Goal: Find specific page/section: Find specific page/section

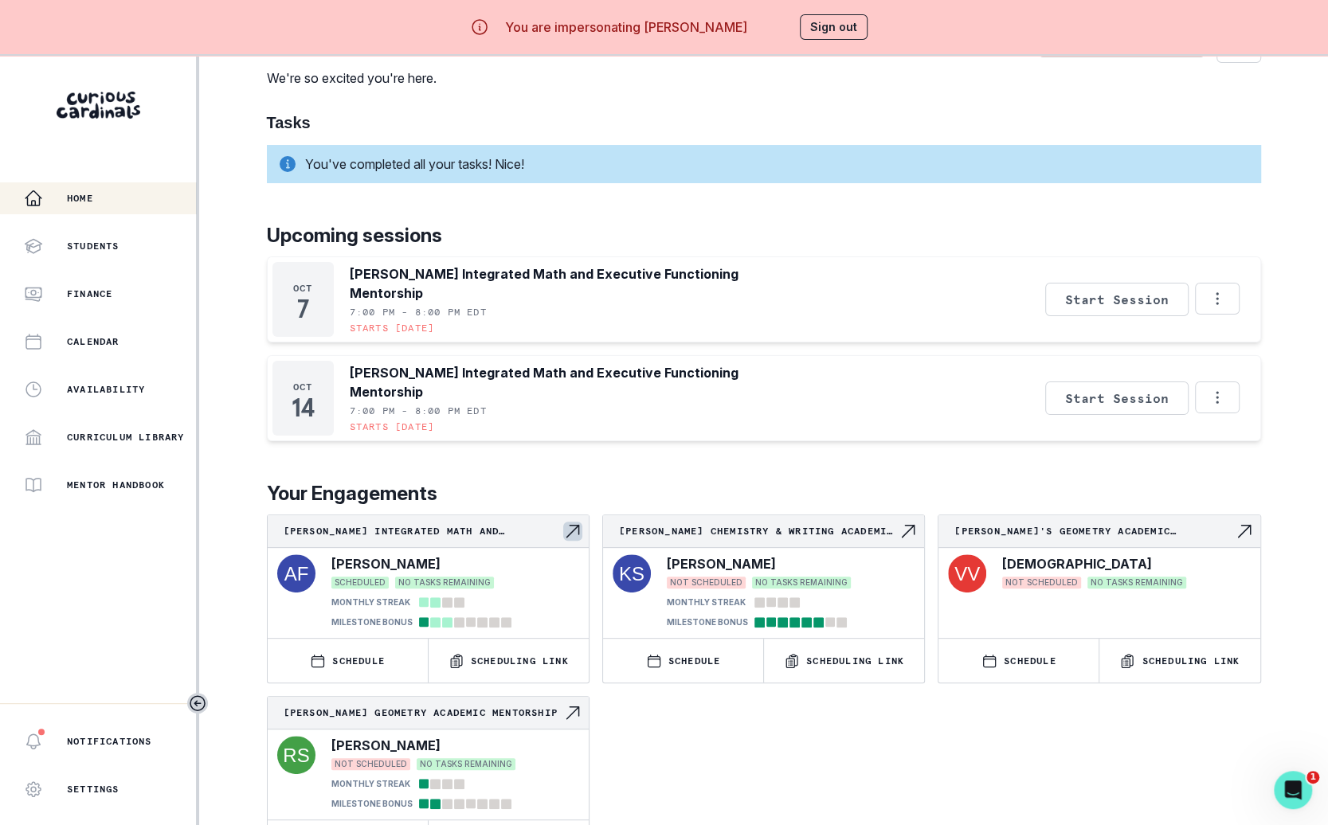
scroll to position [56, 0]
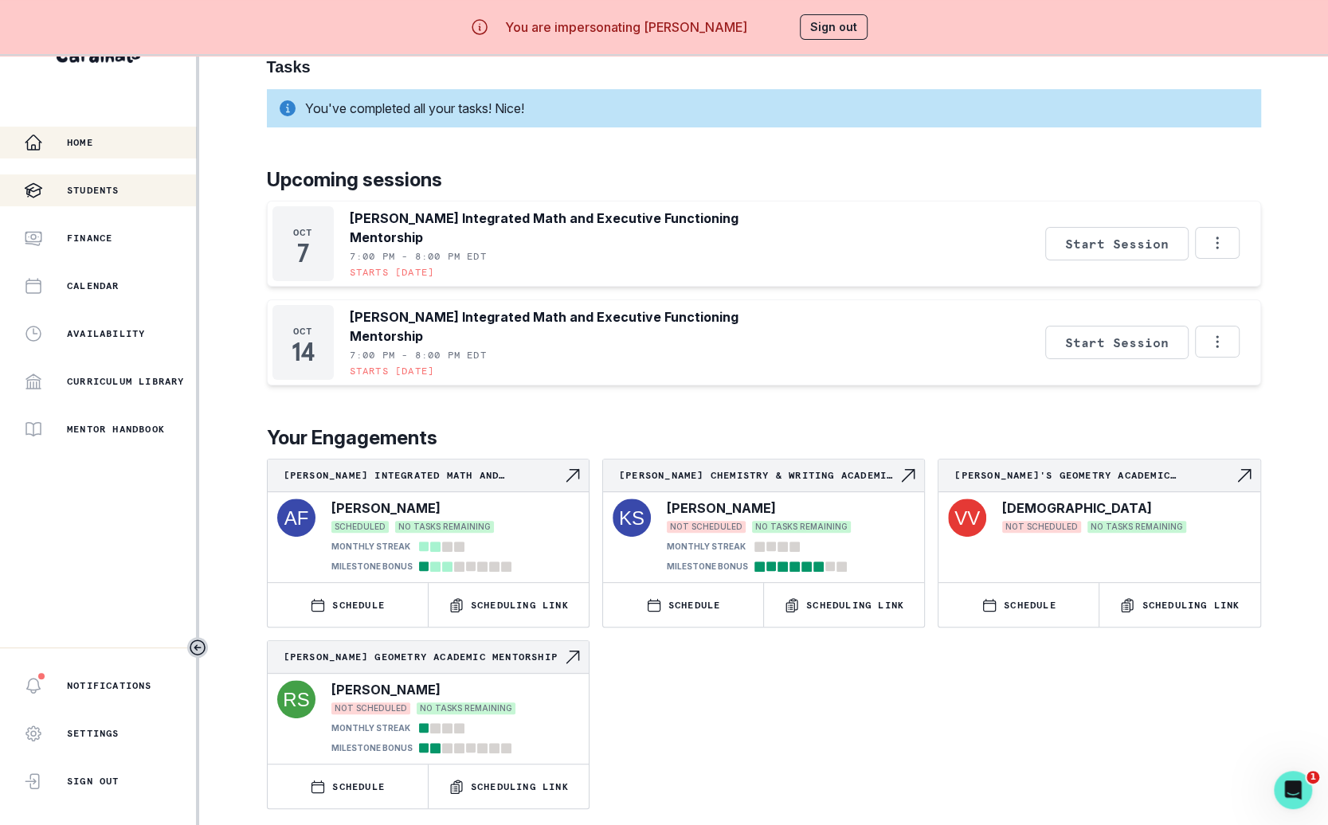
click at [168, 204] on button "Students" at bounding box center [98, 190] width 196 height 32
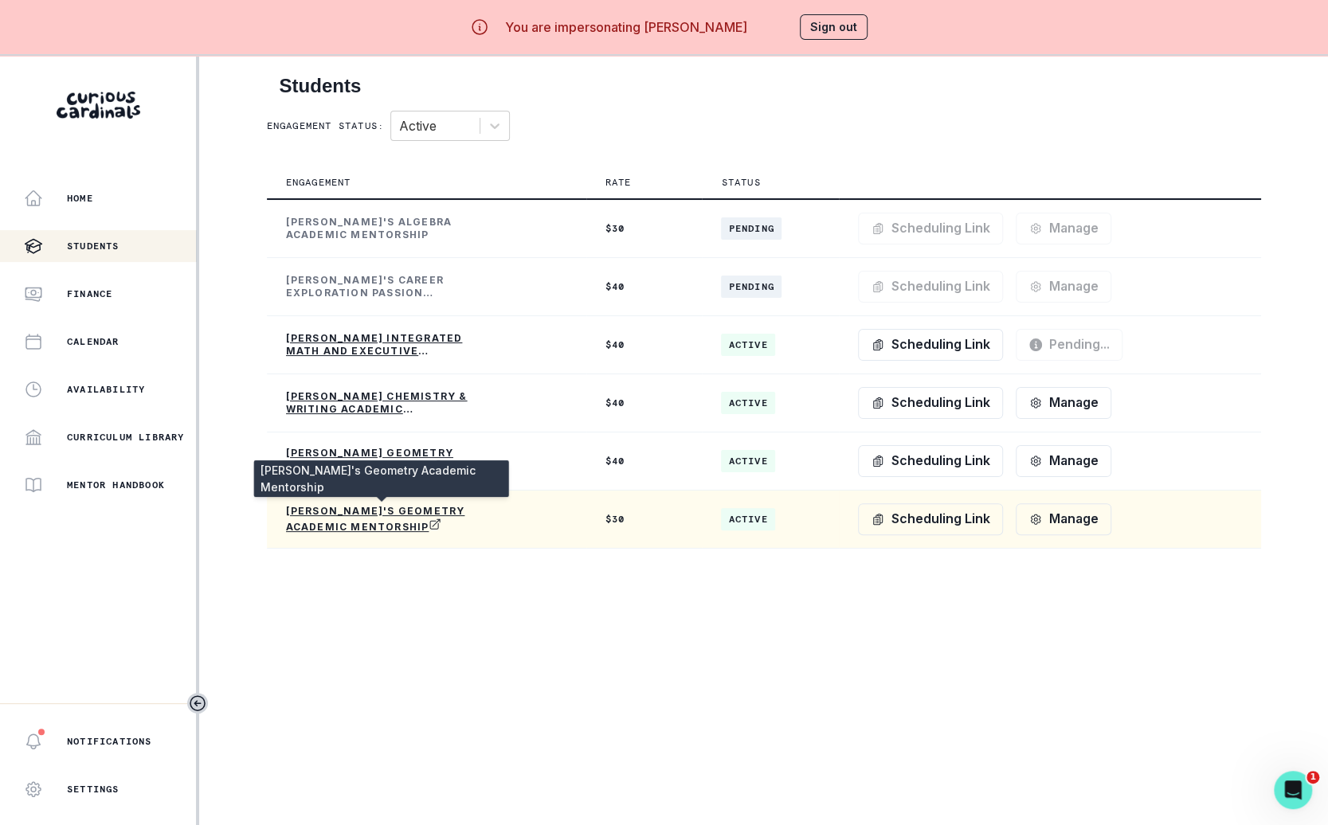
click at [362, 522] on p "[PERSON_NAME]'s Geometry Academic Mentorship" at bounding box center [381, 519] width 191 height 29
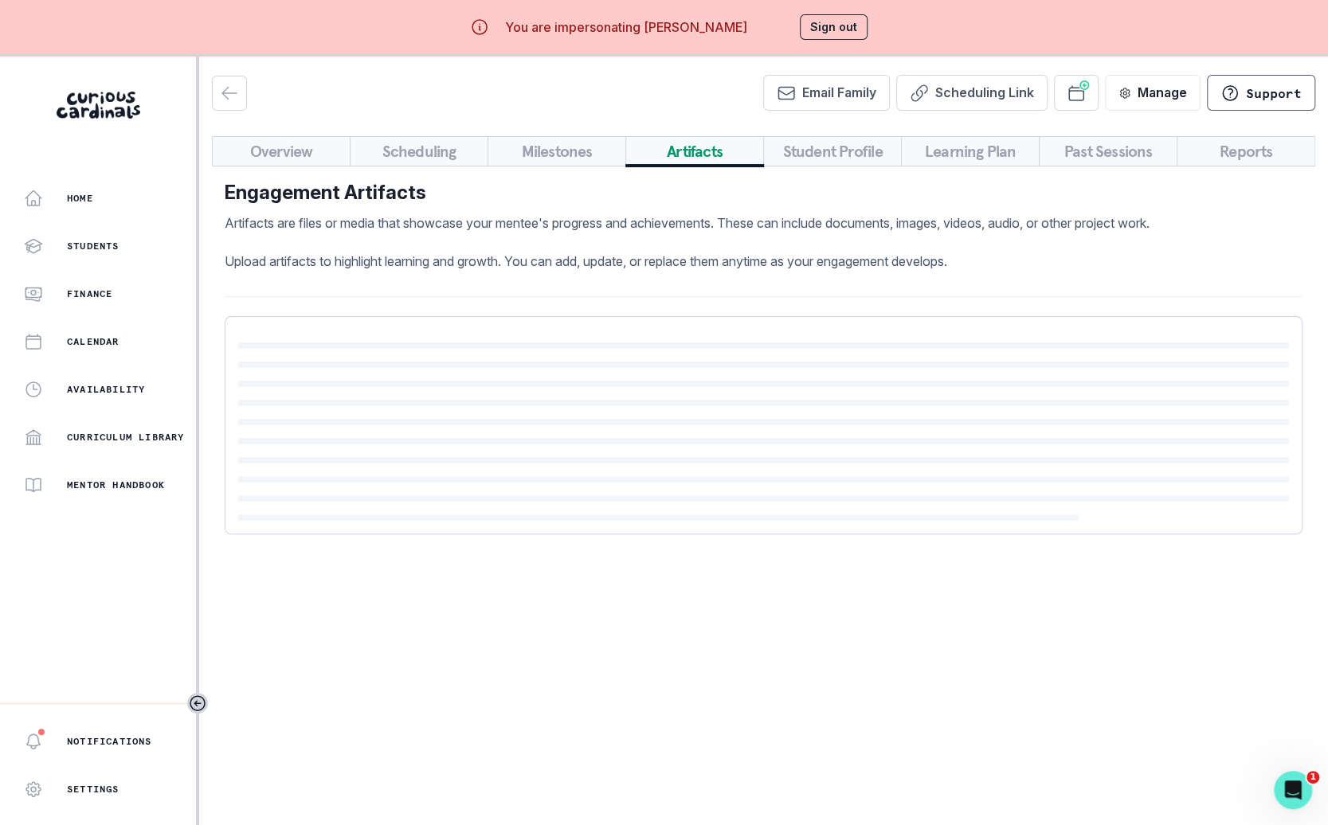
click at [733, 156] on button "Artifacts" at bounding box center [694, 151] width 139 height 30
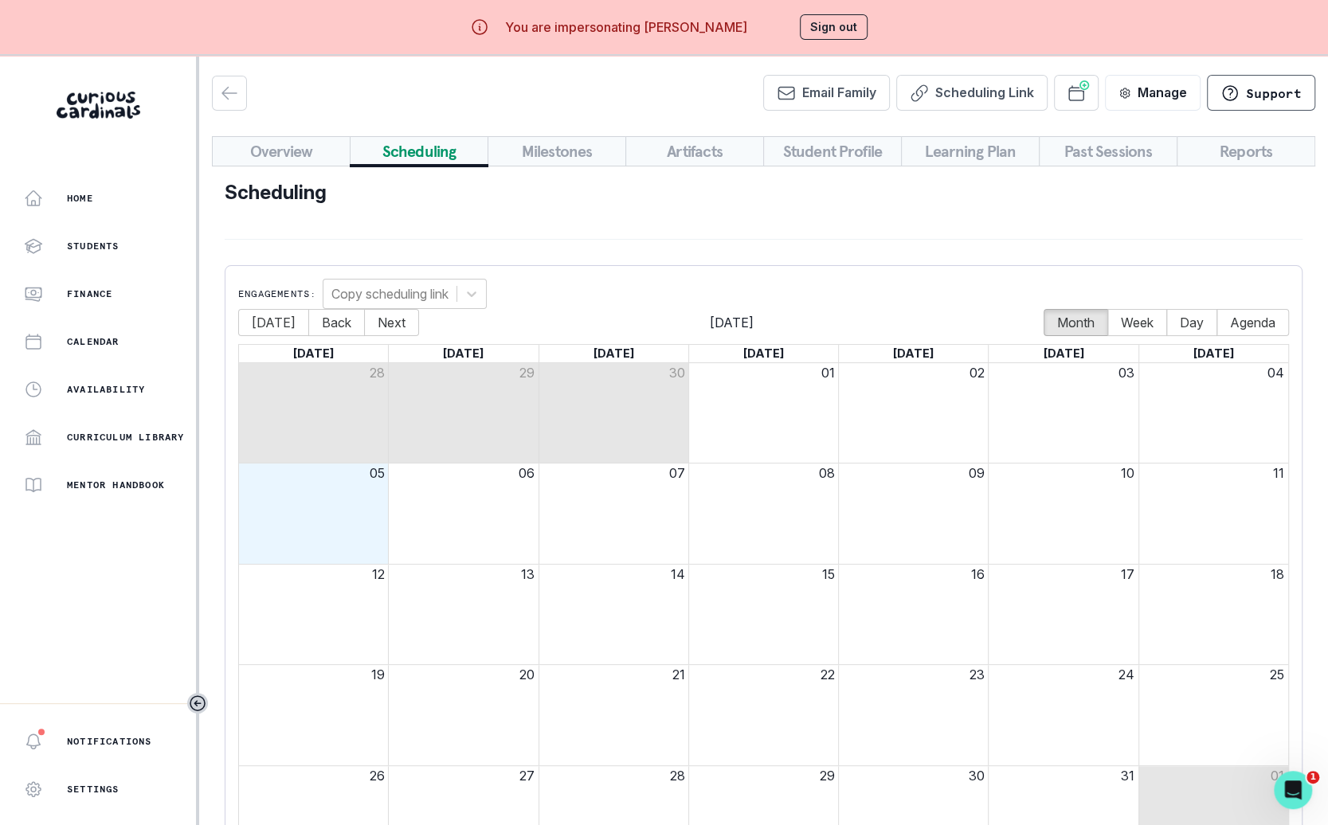
click at [403, 151] on button "Scheduling" at bounding box center [419, 151] width 139 height 30
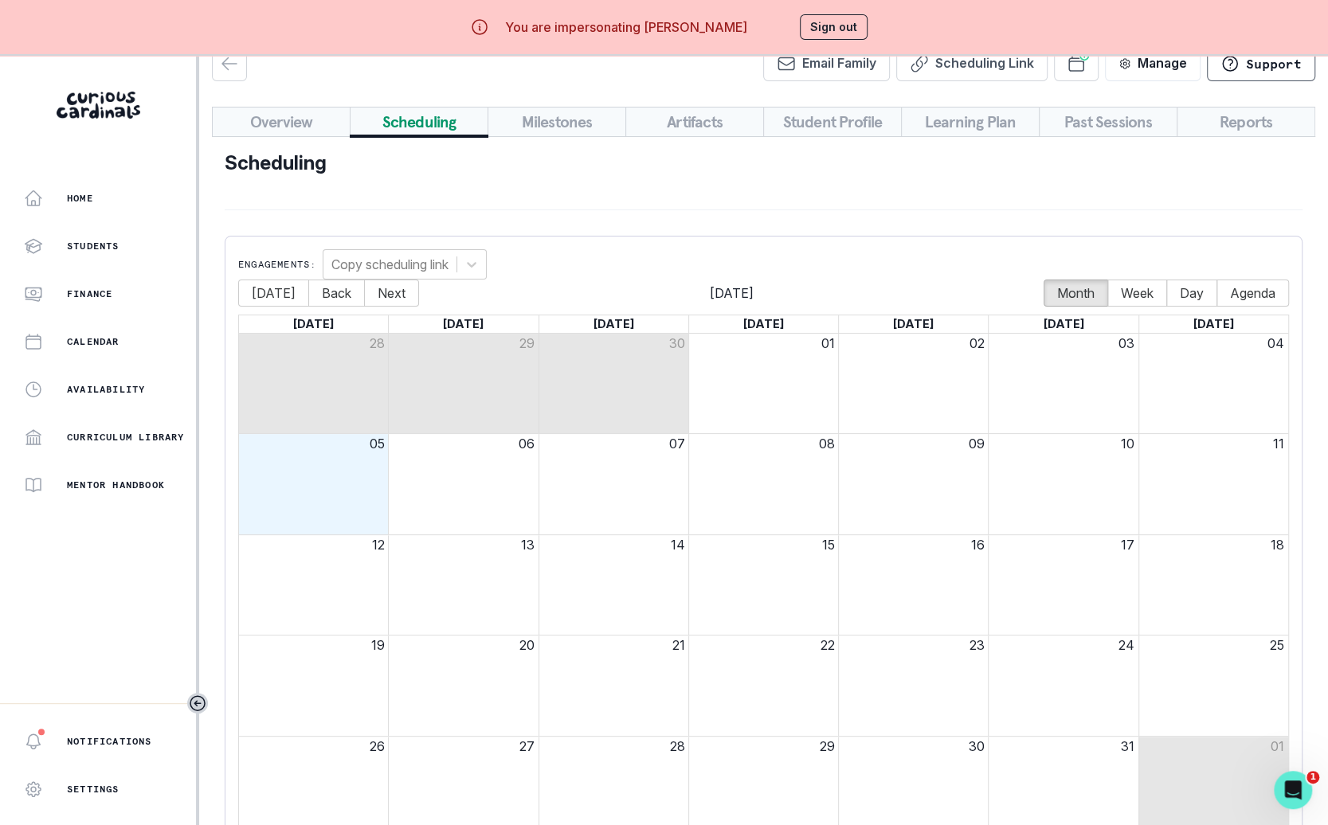
click at [837, 29] on button "Sign out" at bounding box center [834, 26] width 68 height 25
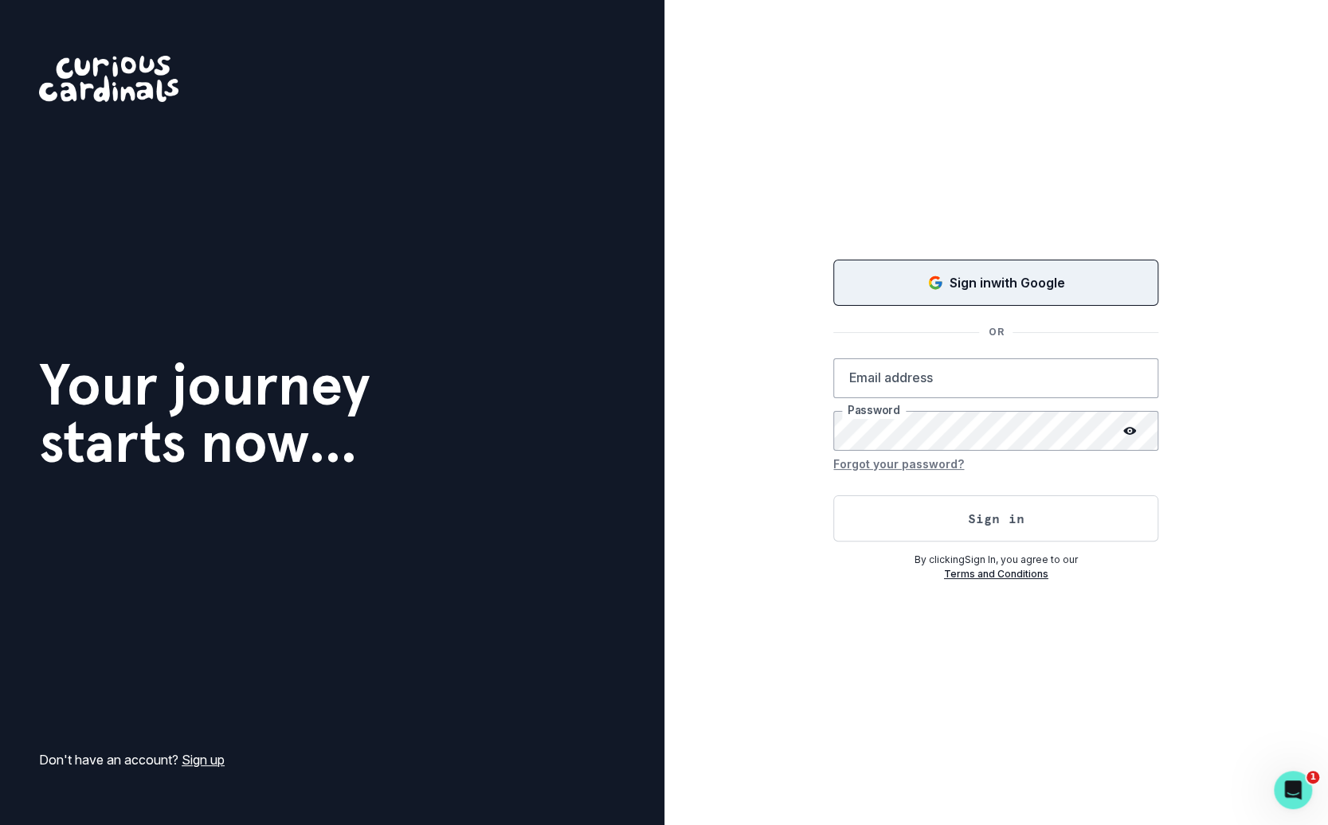
click at [928, 300] on button "Sign in with Google" at bounding box center [995, 283] width 325 height 46
